Goal: Information Seeking & Learning: Learn about a topic

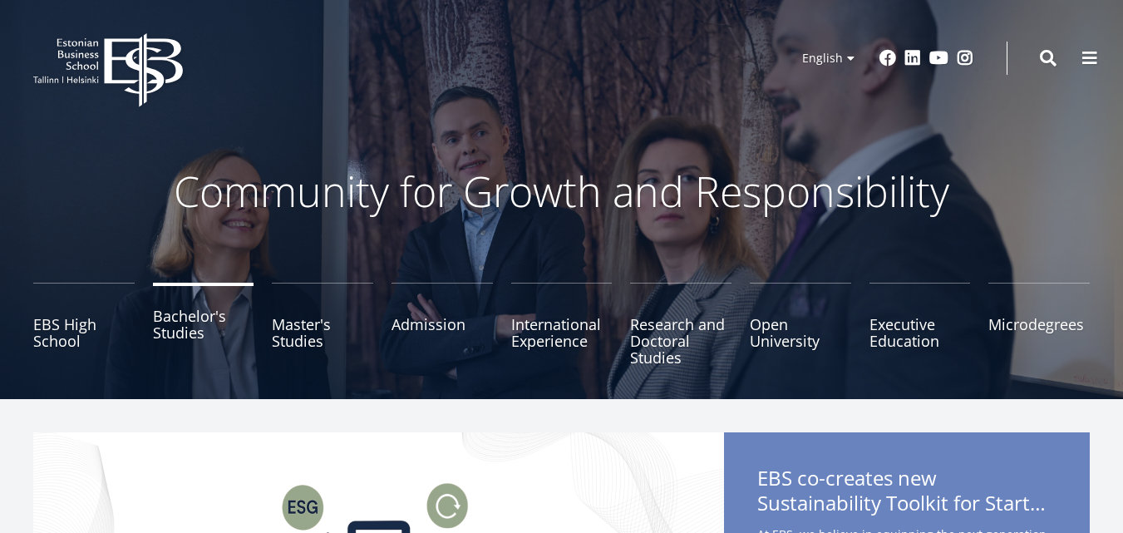
click at [196, 338] on link "Bachelor's Studies" at bounding box center [203, 324] width 101 height 83
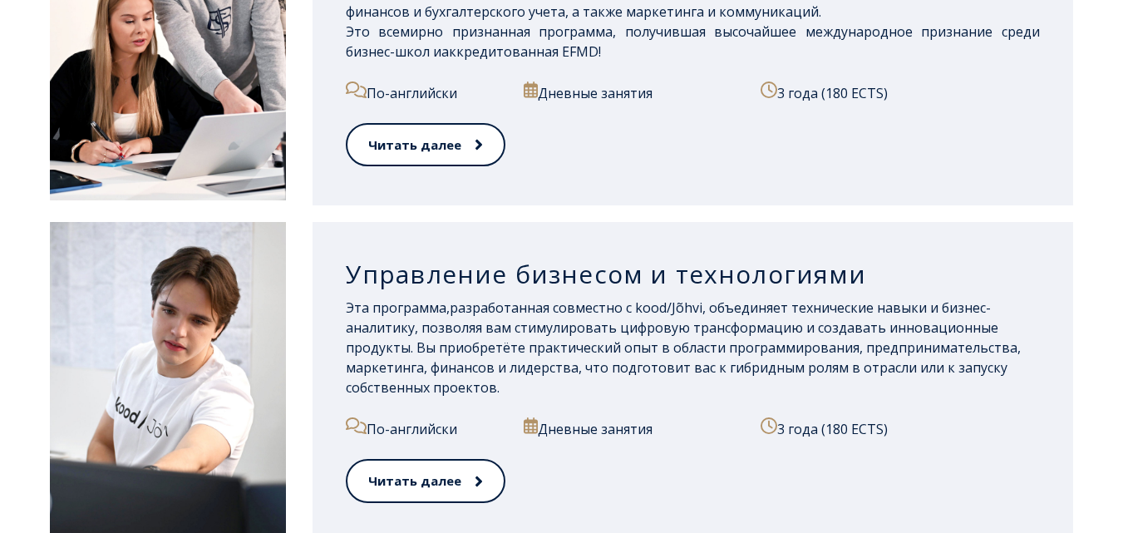
scroll to position [1438, 0]
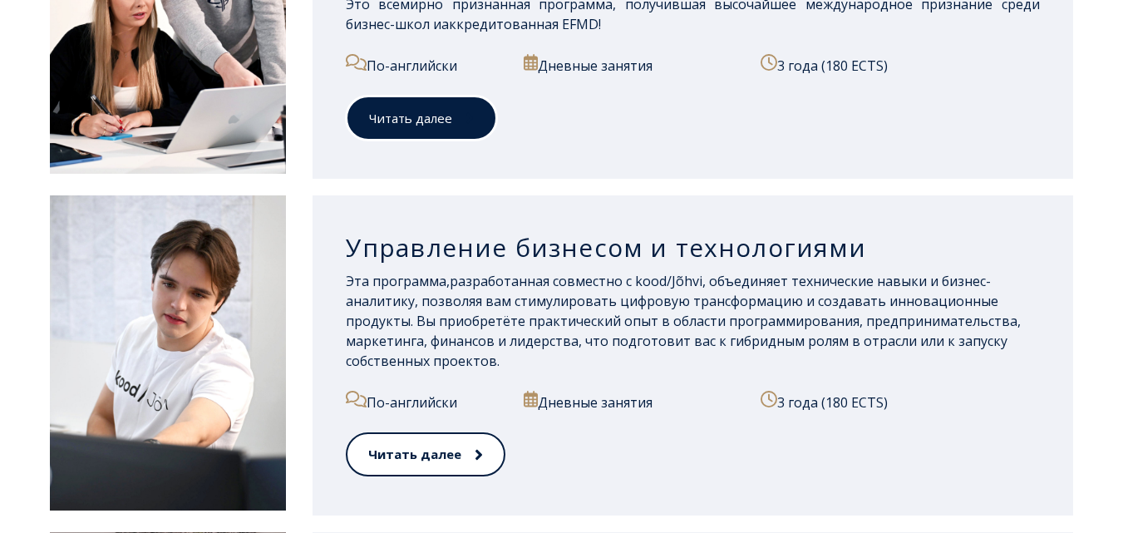
click at [452, 121] on span at bounding box center [463, 118] width 22 height 17
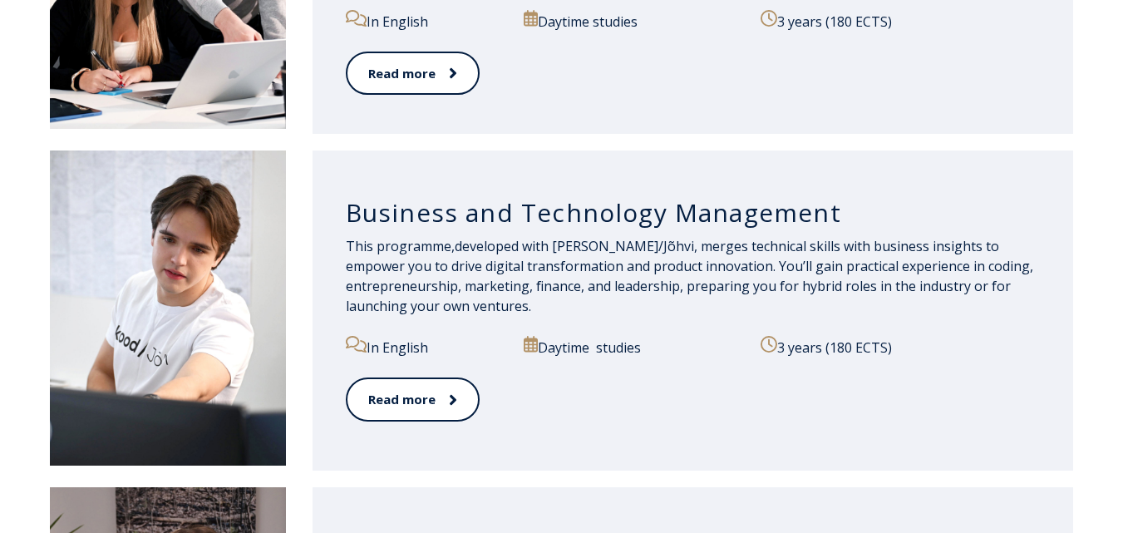
scroll to position [1386, 0]
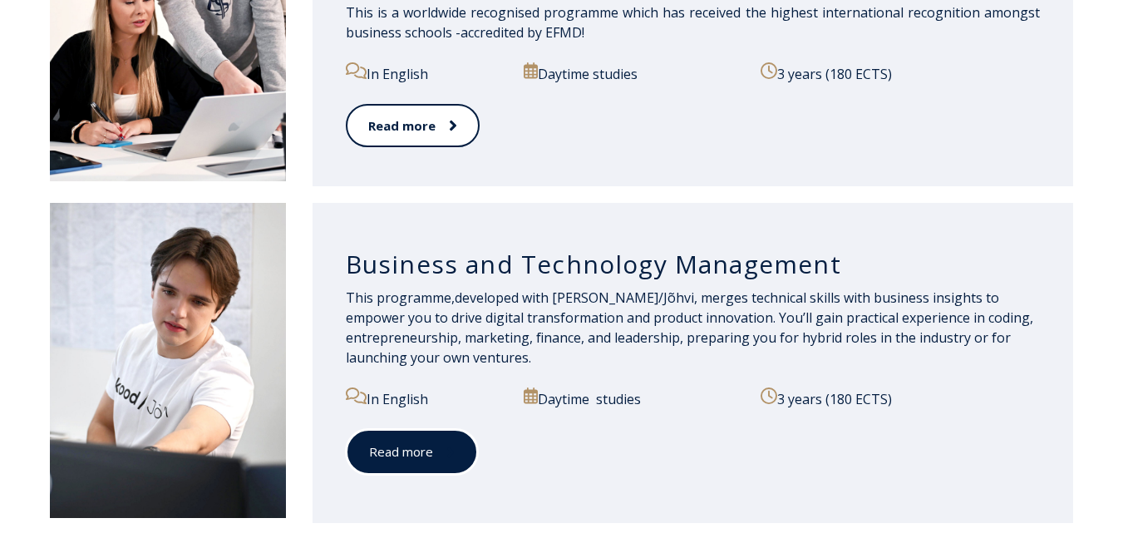
click at [454, 446] on icon at bounding box center [450, 452] width 8 height 17
